Goal: Task Accomplishment & Management: Manage account settings

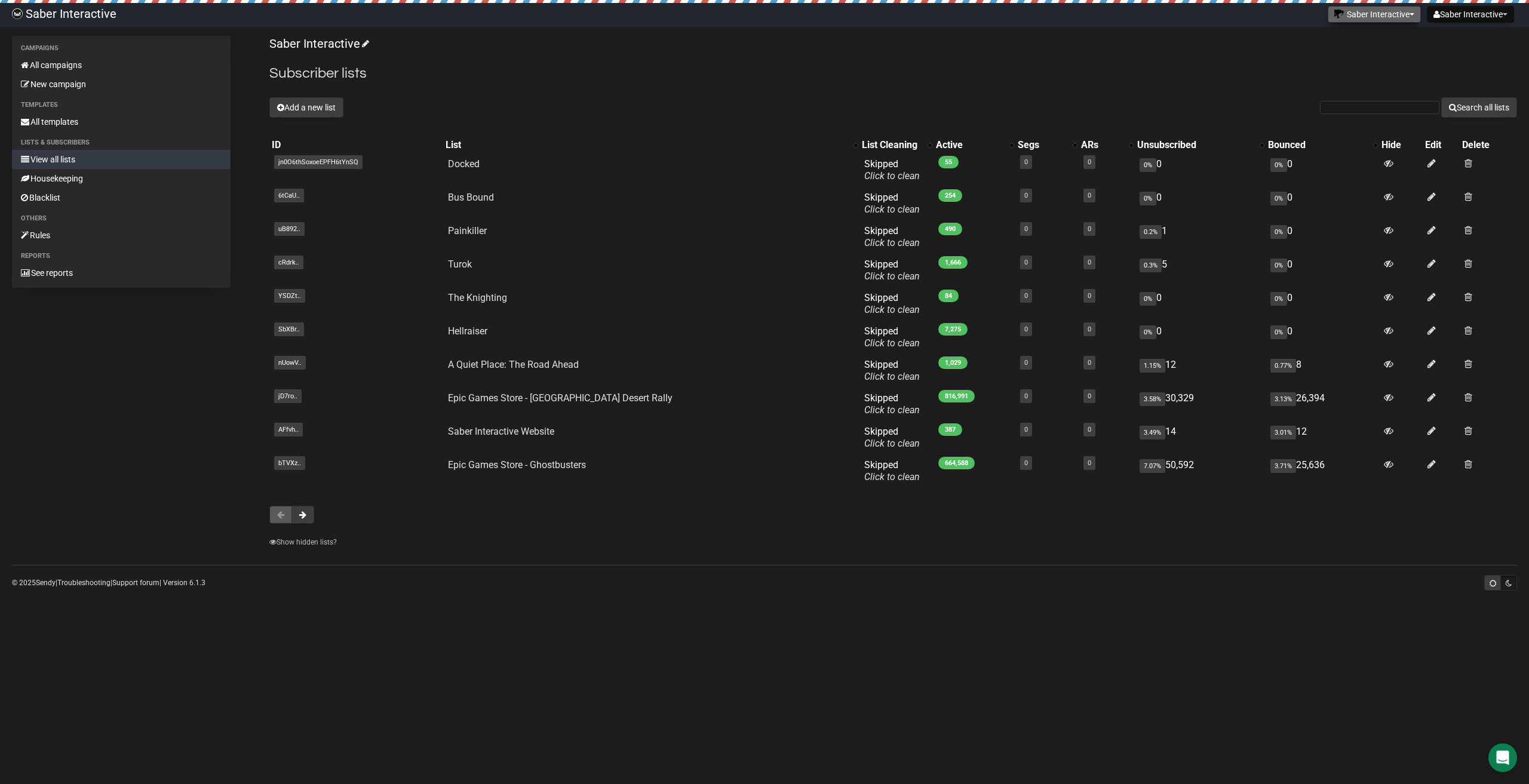
click at [1371, 16] on button "Saber Interactive" at bounding box center [1374, 14] width 93 height 16
click at [1357, 42] on link "PROS" at bounding box center [1376, 42] width 95 height 18
click at [1389, 17] on button "Saber Interactive" at bounding box center [1374, 14] width 93 height 16
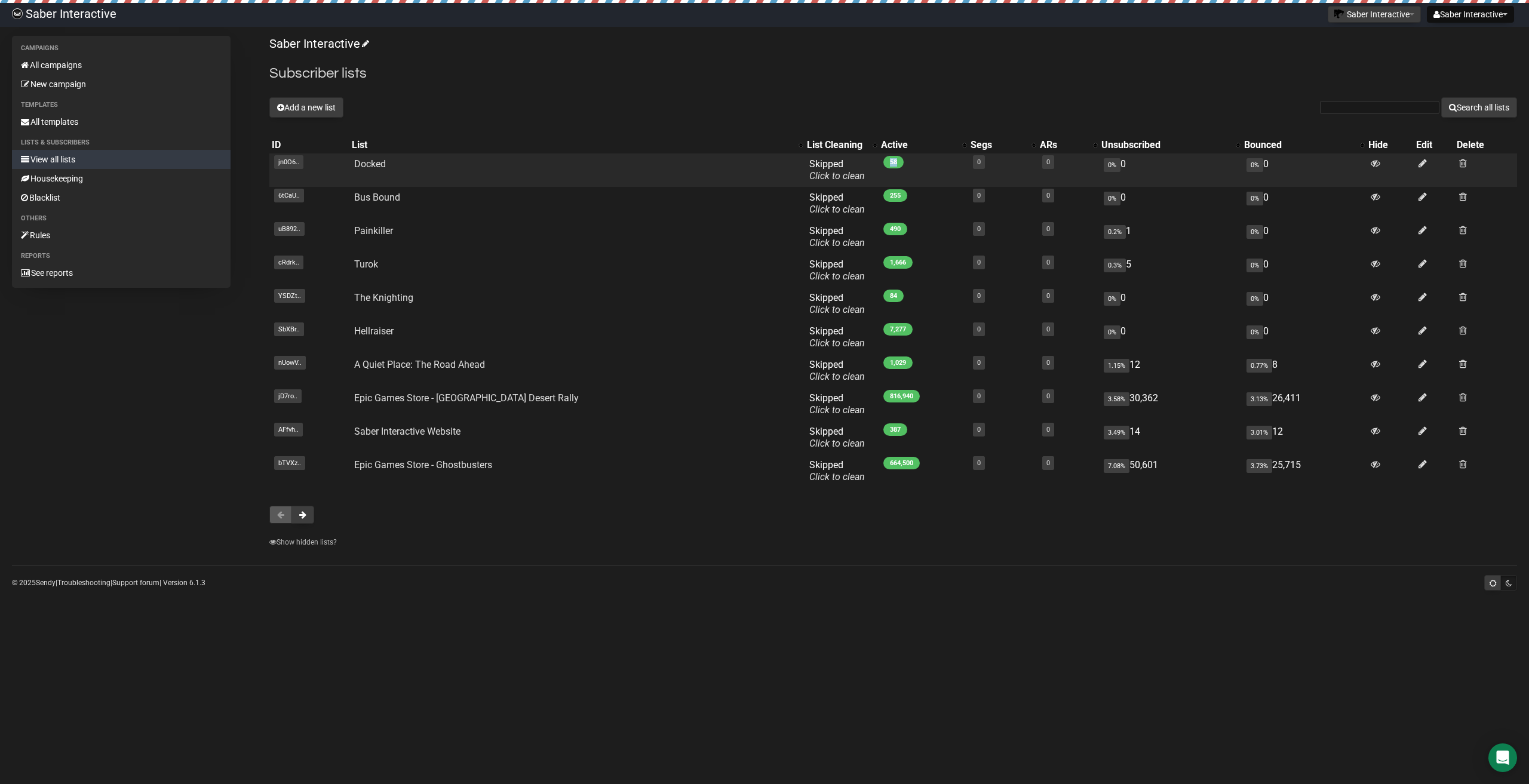
drag, startPoint x: 807, startPoint y: 160, endPoint x: 829, endPoint y: 162, distance: 22.1
click at [879, 162] on td "58" at bounding box center [923, 170] width 89 height 34
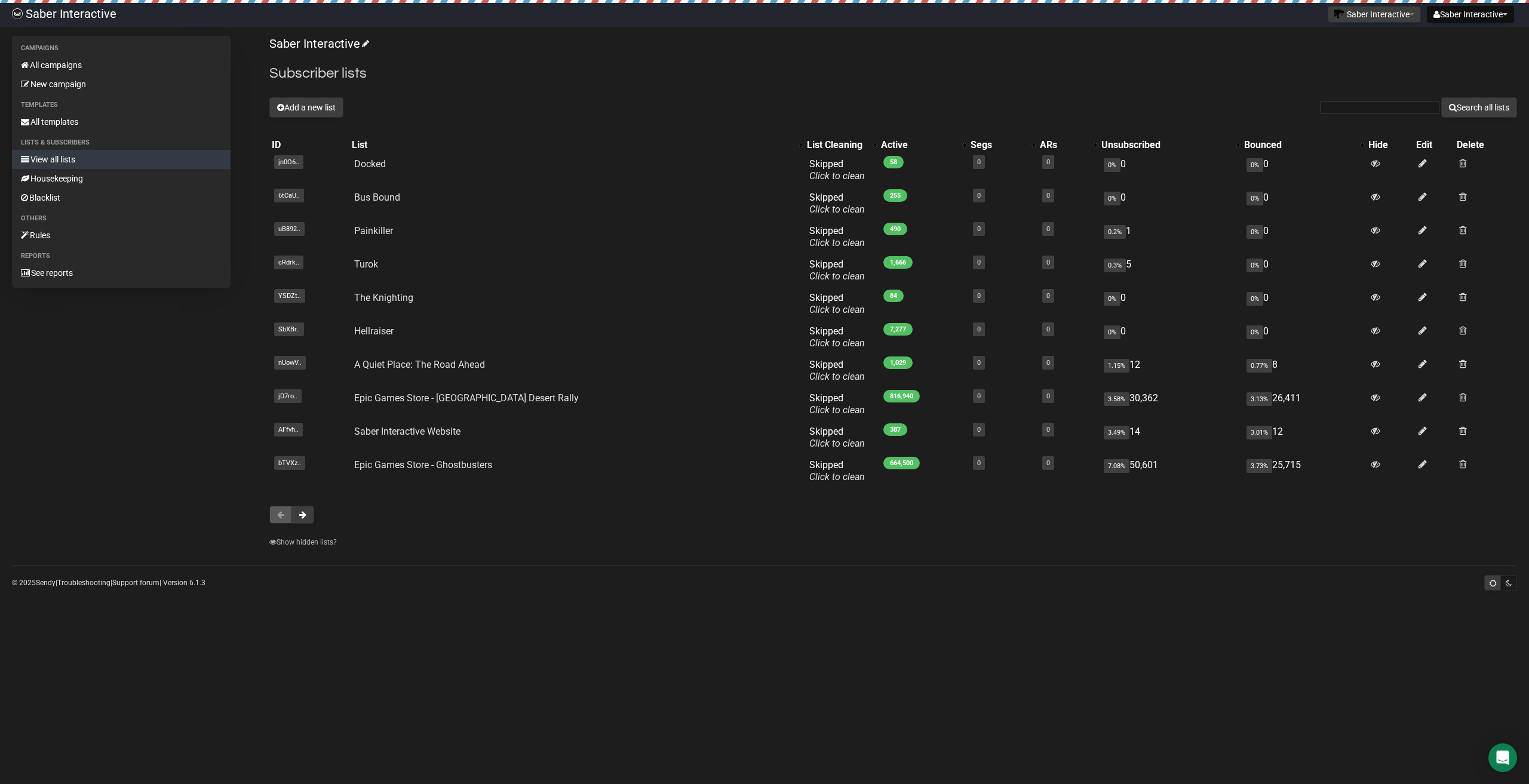
click at [853, 126] on div "Saber Interactive Subscriber lists Add a new list Search all lists List name Si…" at bounding box center [893, 295] width 1248 height 519
click at [307, 517] on button at bounding box center [303, 514] width 23 height 18
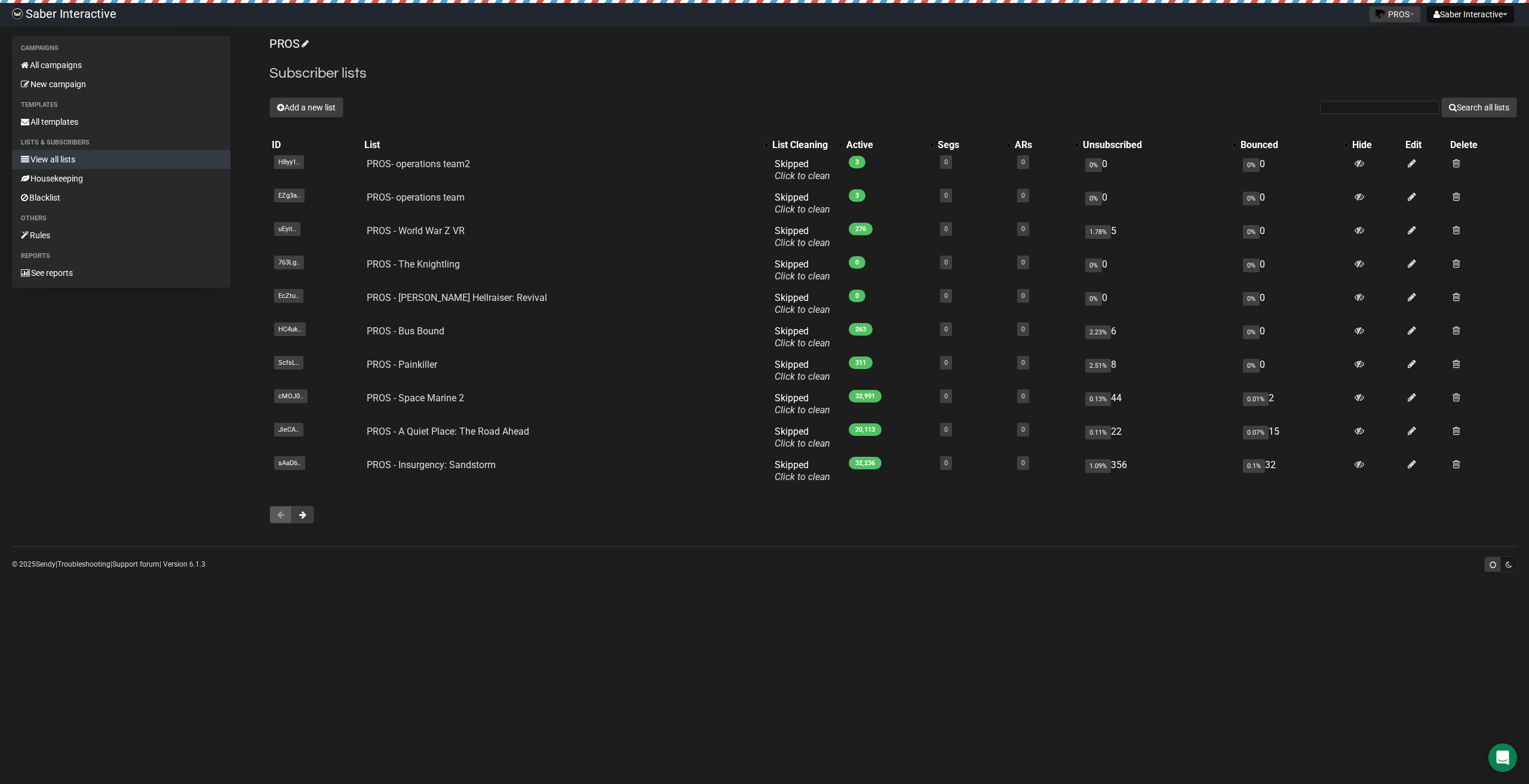
click at [56, 493] on div "Campaigns All campaigns New campaign Templates All templates Lists & subscriber…" at bounding box center [765, 285] width 1506 height 500
click at [310, 514] on button at bounding box center [303, 514] width 23 height 18
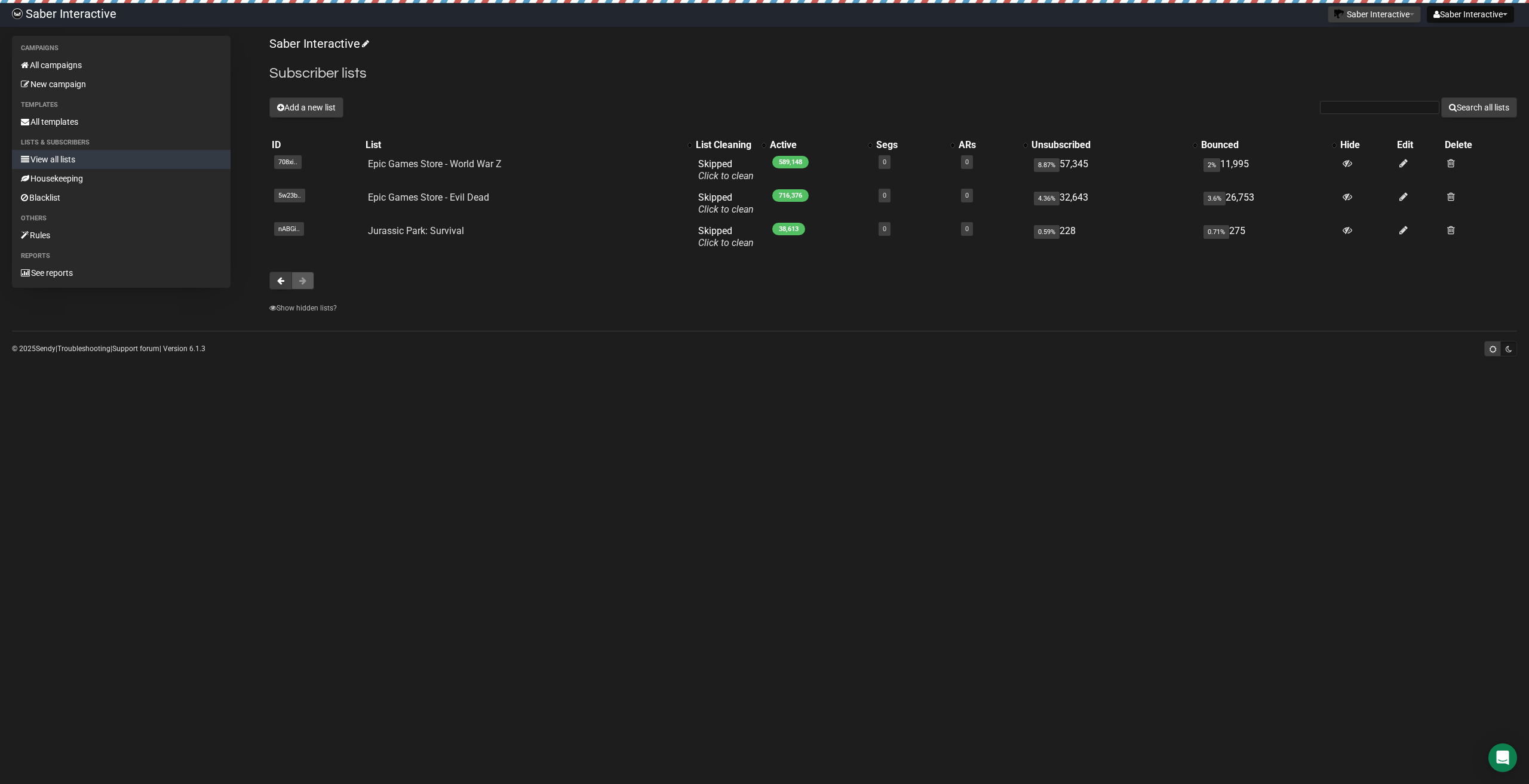
click at [55, 542] on body "Saber Interactive Saber Interactive Settings Logout Saber Interactive PROS PROS…" at bounding box center [764, 392] width 1529 height 784
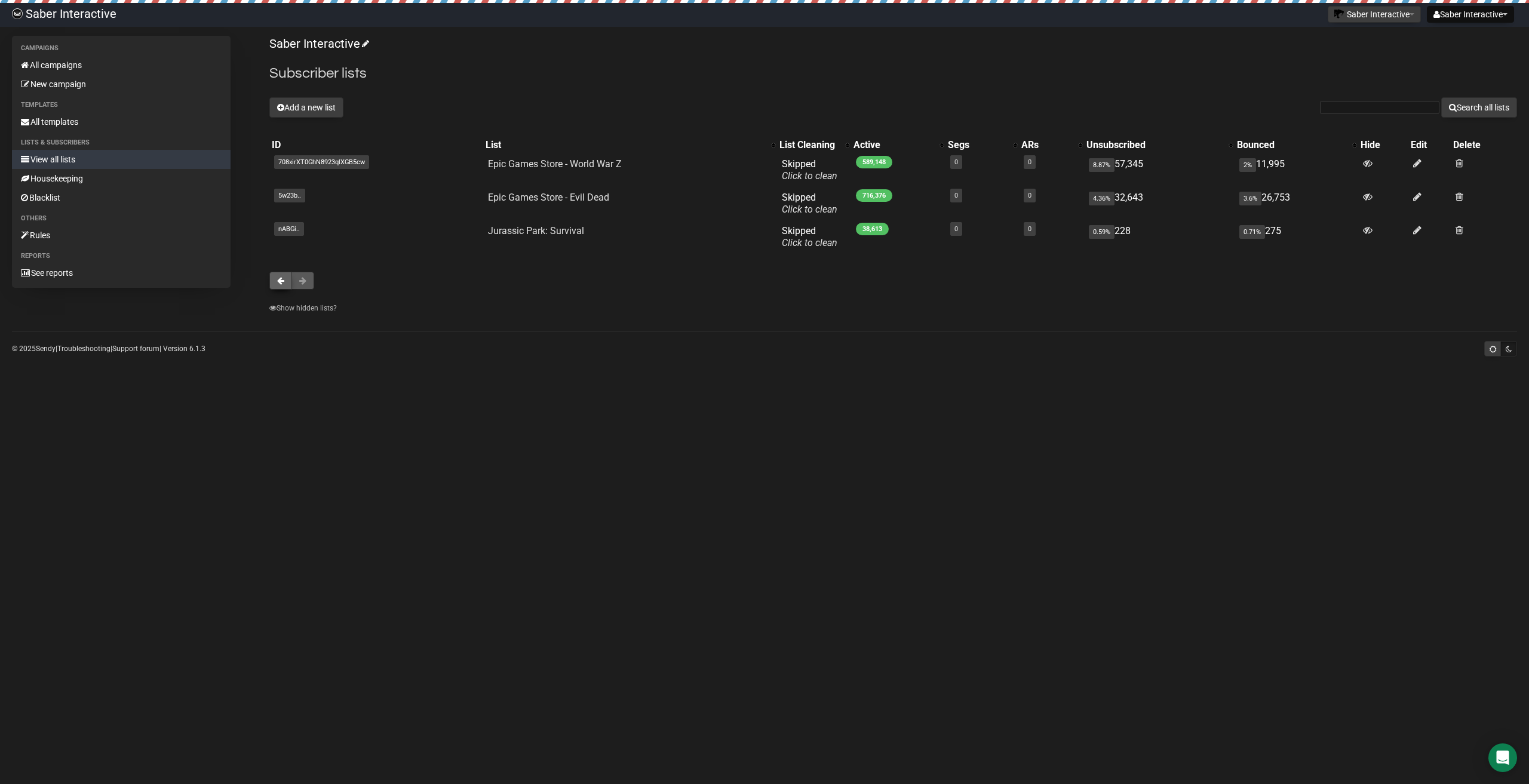
click at [275, 285] on button at bounding box center [281, 280] width 23 height 18
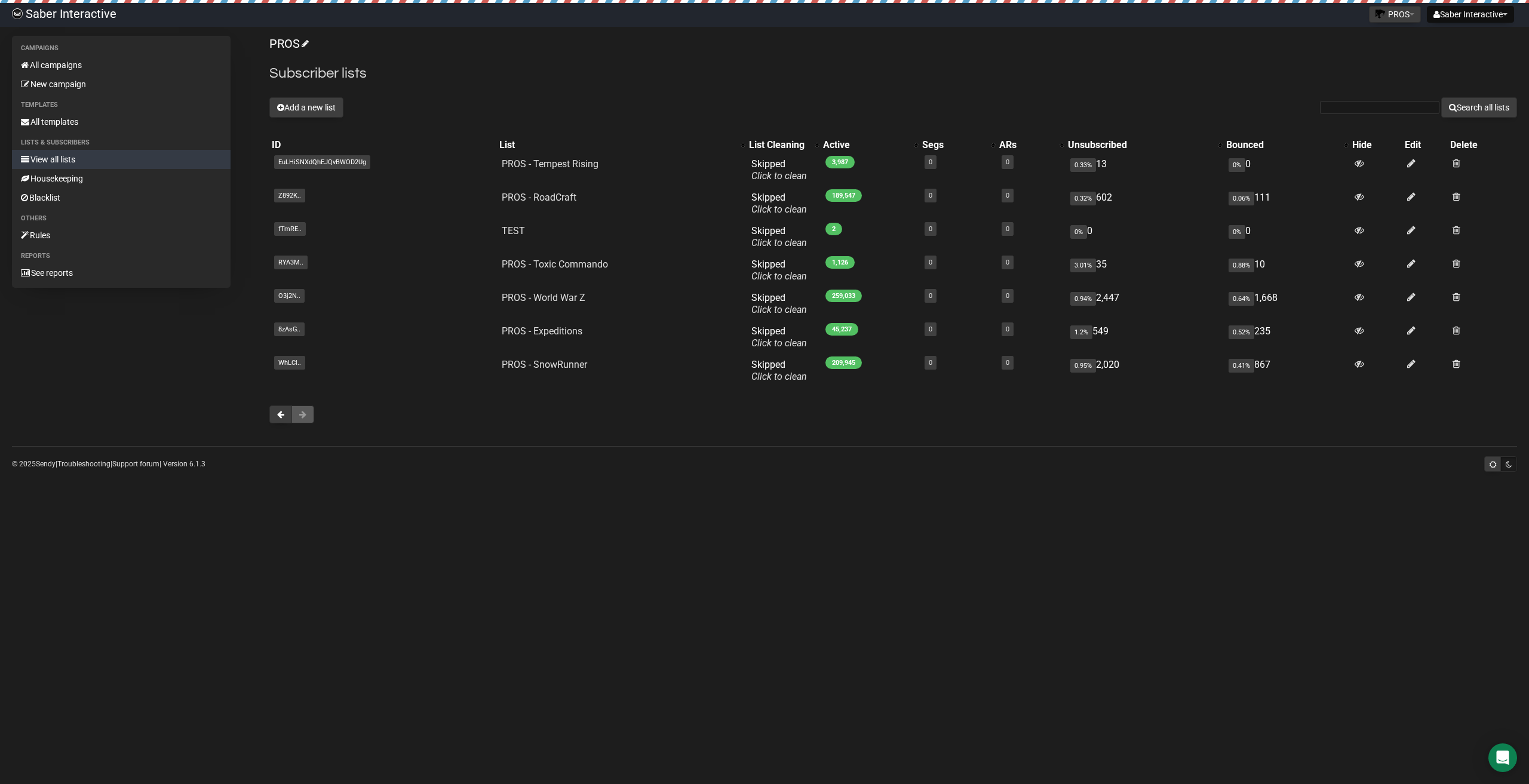
click at [69, 553] on body "Saber Interactive Saber Interactive Settings Logout PROS PROS PROS-Stg Saber In…" at bounding box center [764, 392] width 1529 height 784
click at [282, 418] on span at bounding box center [281, 415] width 7 height 9
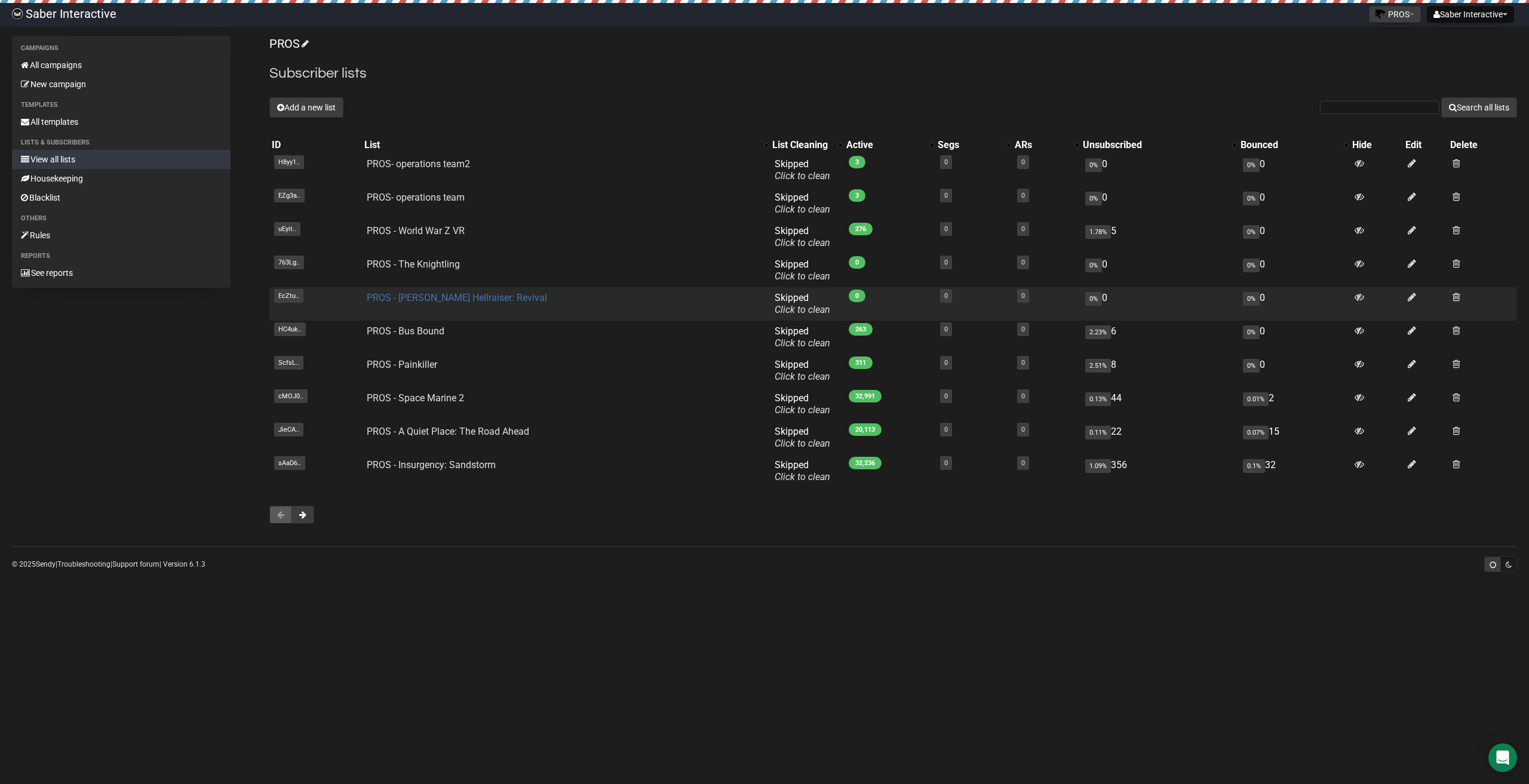
click at [494, 301] on link "PROS - Clive Barker's Hellraiser: Revival" at bounding box center [457, 297] width 180 height 11
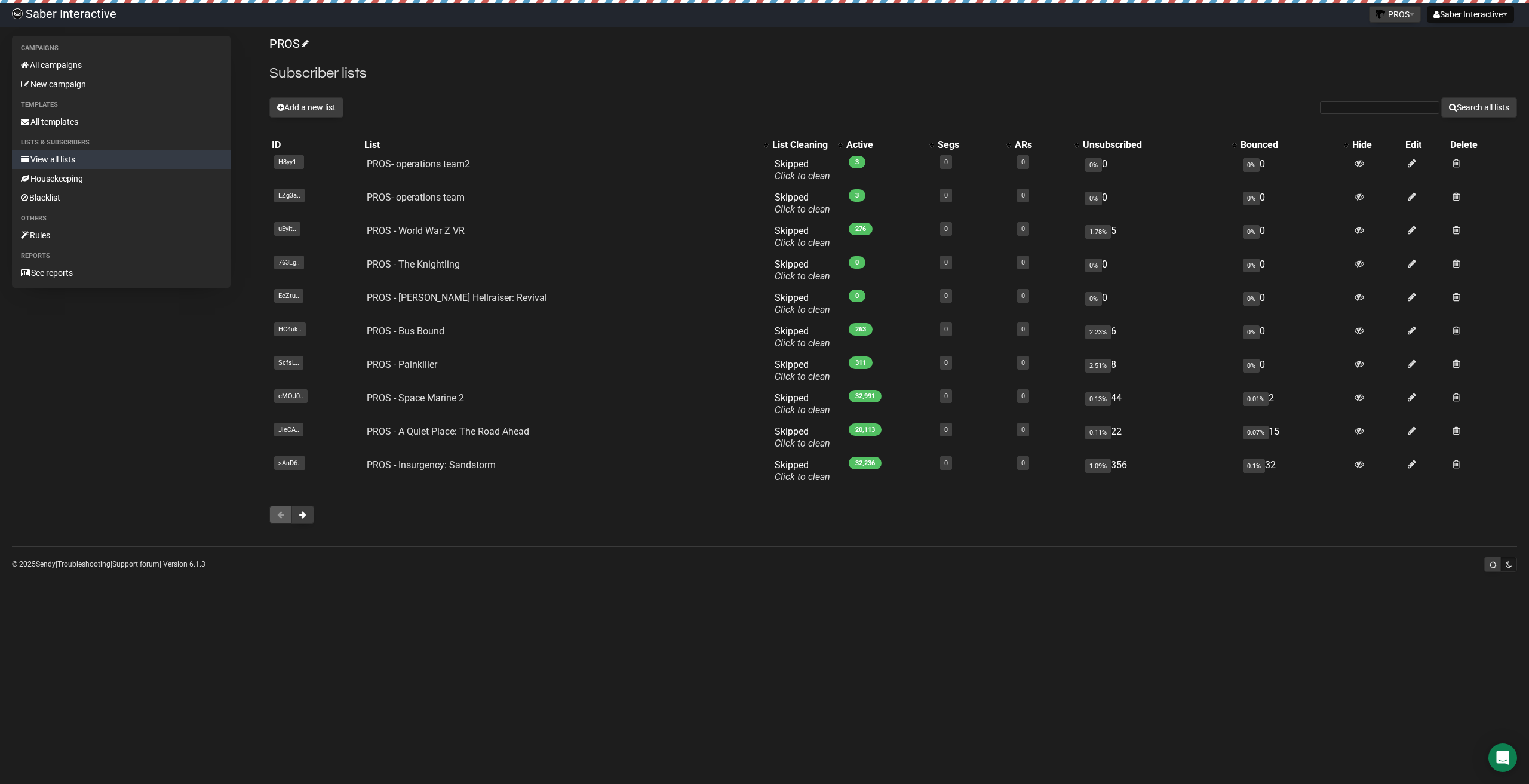
click at [62, 459] on div "Campaigns All campaigns New campaign Templates All templates Lists & subscriber…" at bounding box center [765, 285] width 1506 height 500
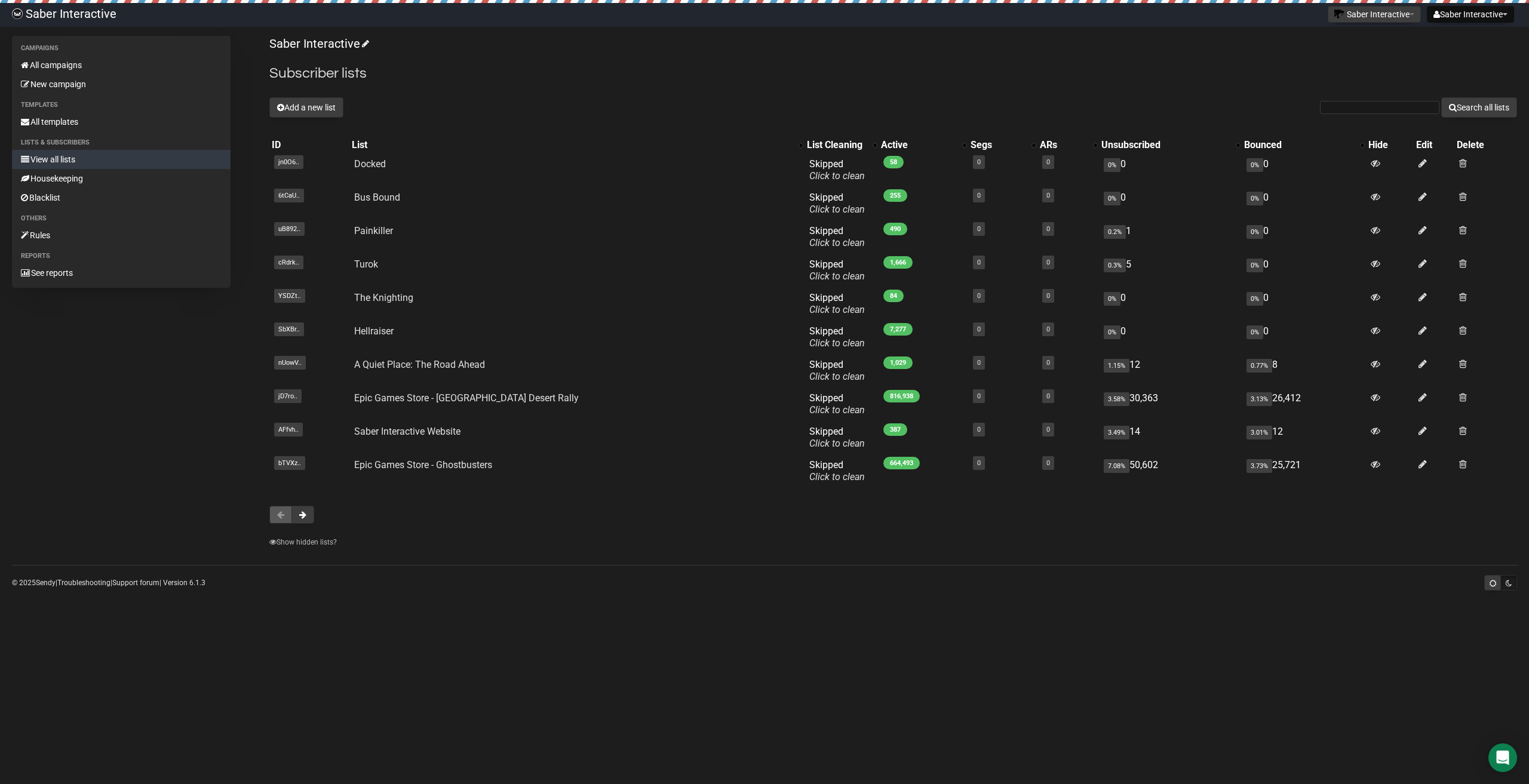
click at [50, 463] on div "Campaigns All campaigns New campaign Templates All templates Lists & subscriber…" at bounding box center [765, 295] width 1506 height 519
